Goal: Task Accomplishment & Management: Manage account settings

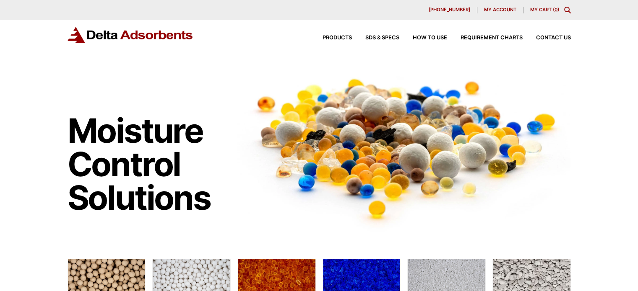
click at [488, 10] on span "My account" at bounding box center [500, 10] width 32 height 5
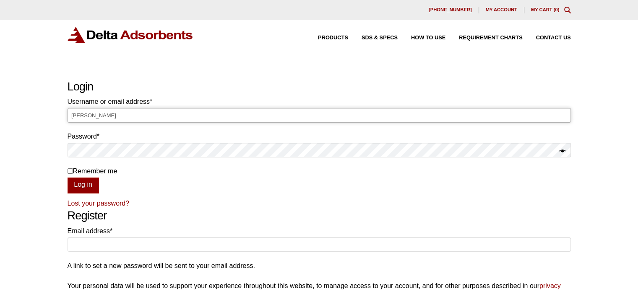
click at [124, 115] on input "[PERSON_NAME]" at bounding box center [319, 115] width 503 height 14
type input "L"
type input "[PERSON_NAME][EMAIL_ADDRESS][DOMAIN_NAME]"
click at [68, 178] on button "Log in" at bounding box center [83, 186] width 31 height 16
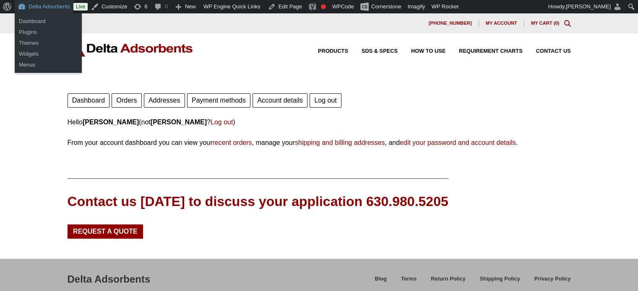
click at [35, 8] on link "Delta Adsorbents" at bounding box center [44, 6] width 59 height 13
click at [34, 20] on link "Dashboard" at bounding box center [48, 21] width 67 height 11
